Goal: Transaction & Acquisition: Book appointment/travel/reservation

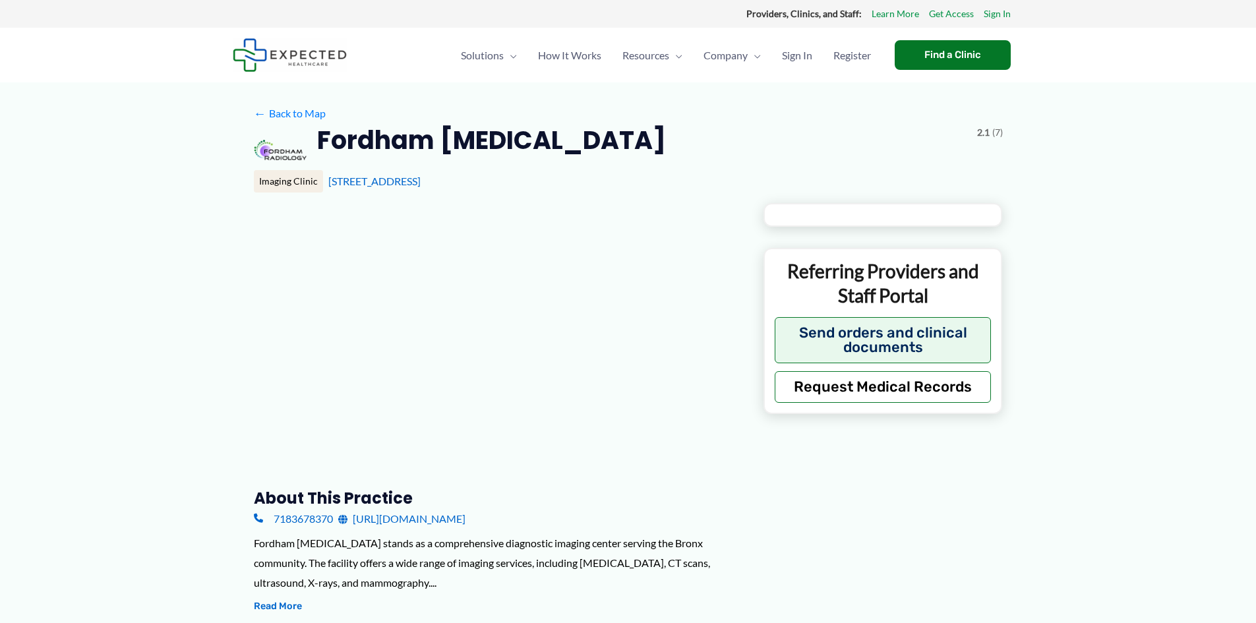
type input "**********"
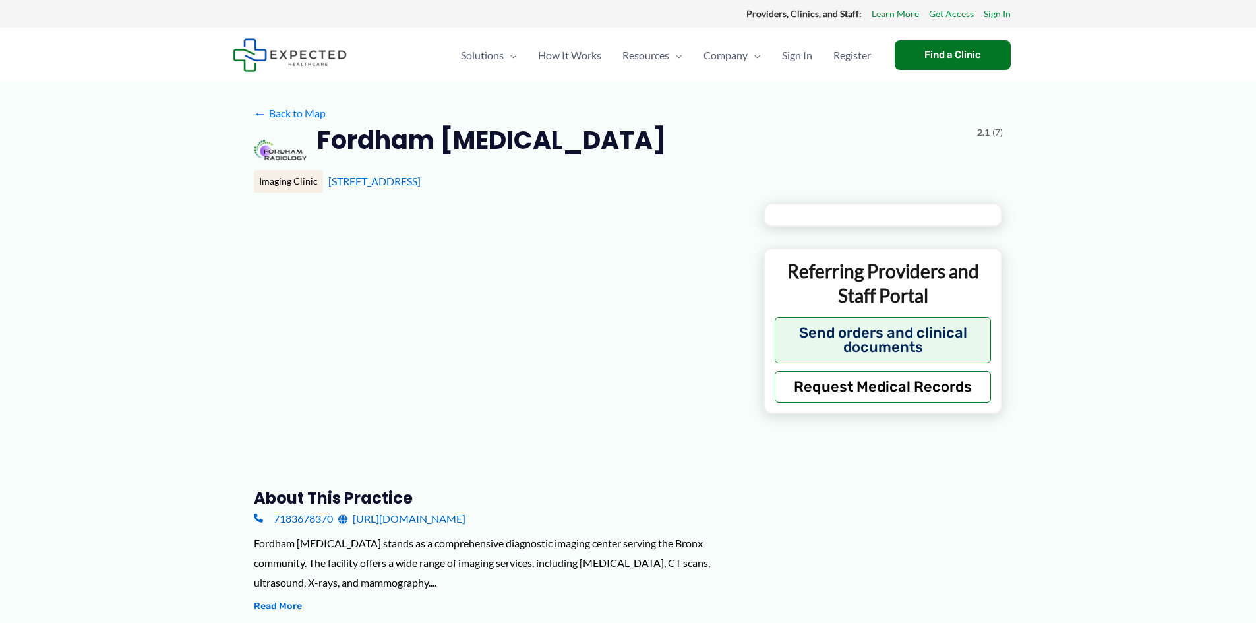
type input "**********"
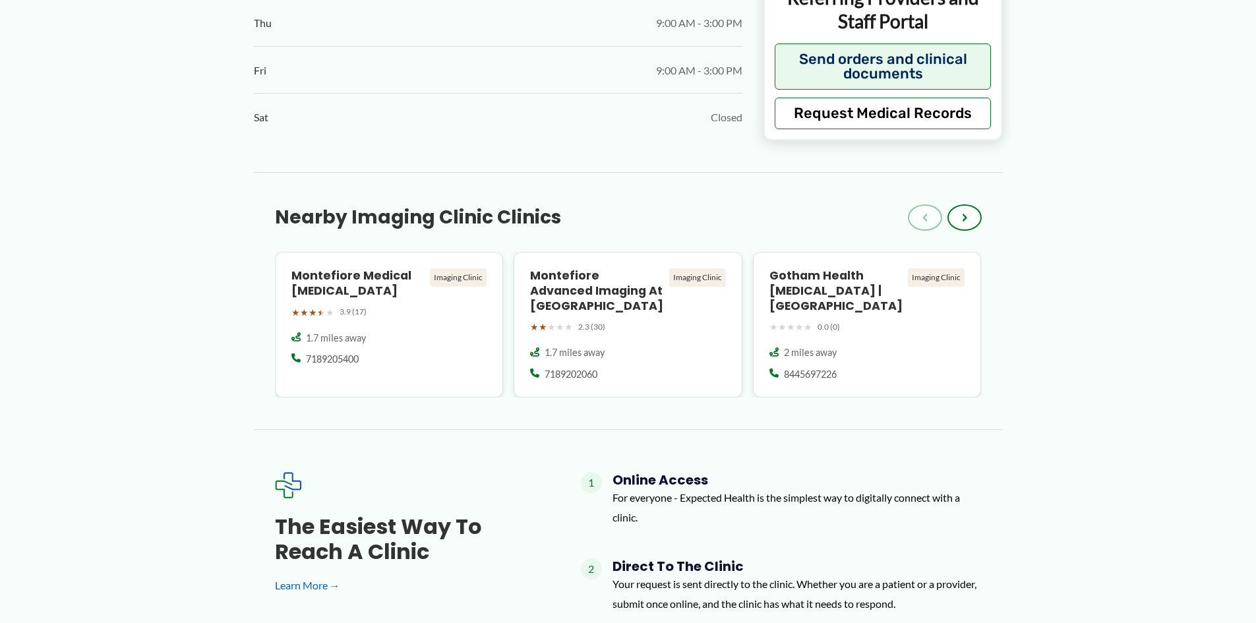
scroll to position [990, 0]
